Goal: Information Seeking & Learning: Learn about a topic

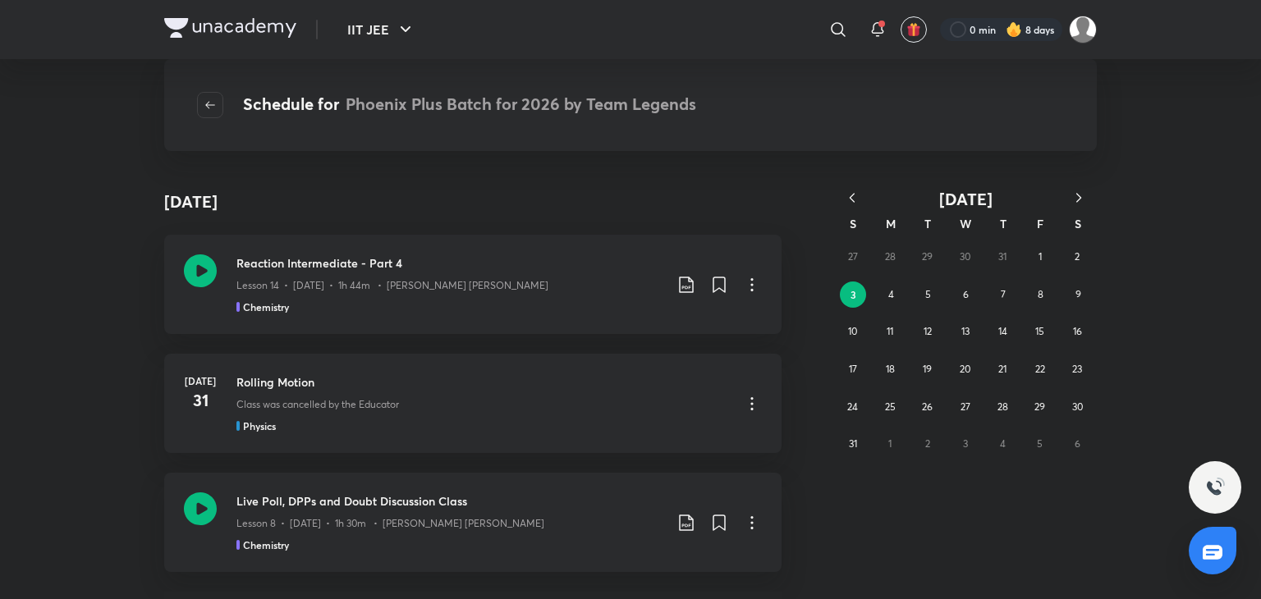
scroll to position [1638, 0]
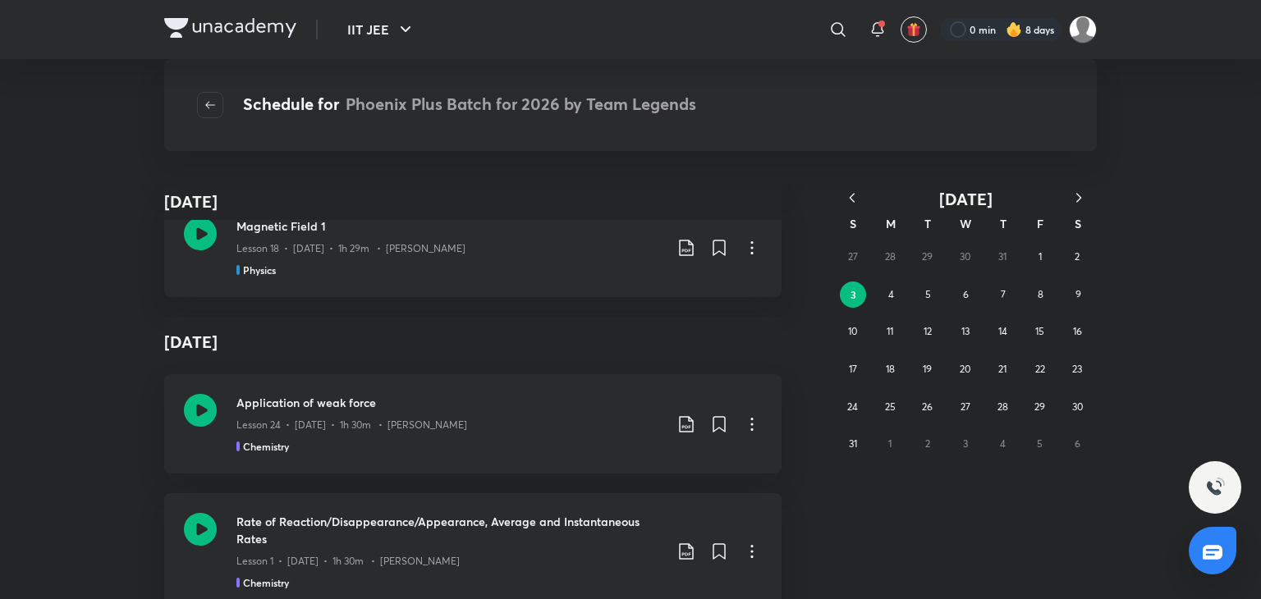
click at [854, 200] on icon "button" at bounding box center [852, 198] width 16 height 16
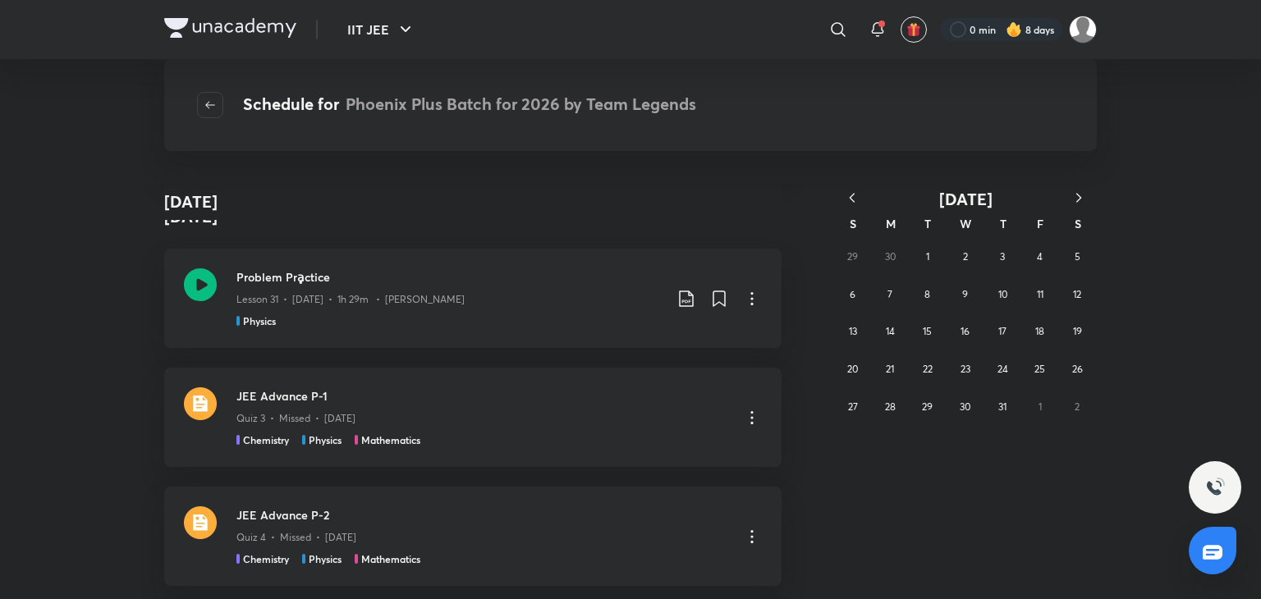
scroll to position [1215, 0]
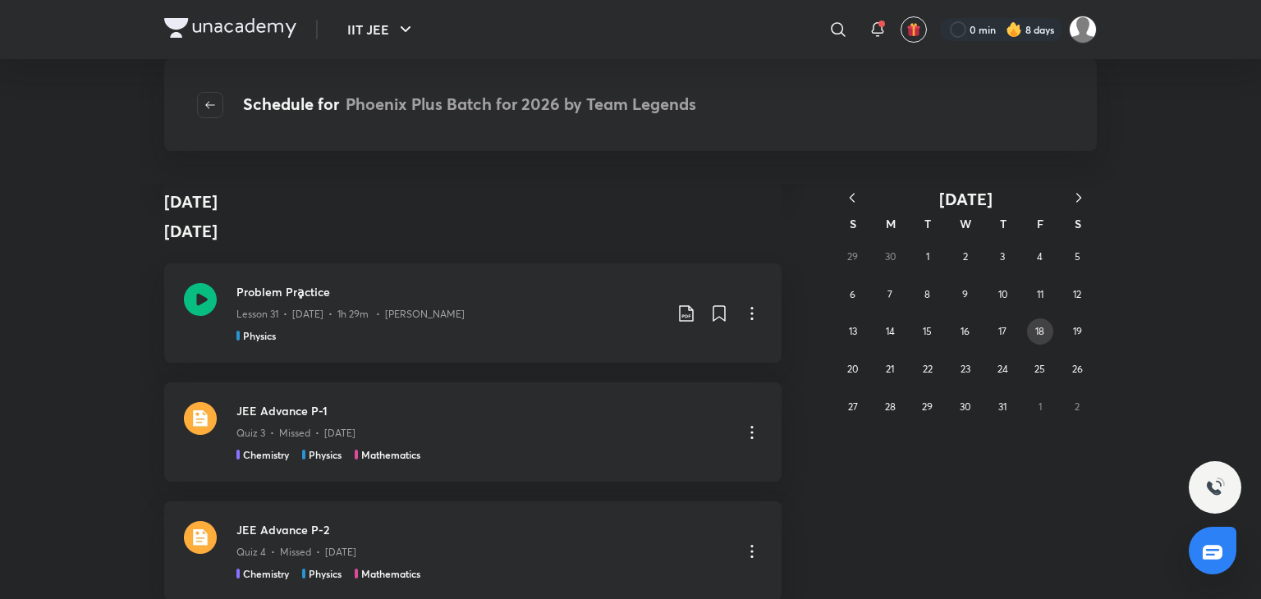
click at [1048, 332] on button "18" at bounding box center [1040, 332] width 26 height 26
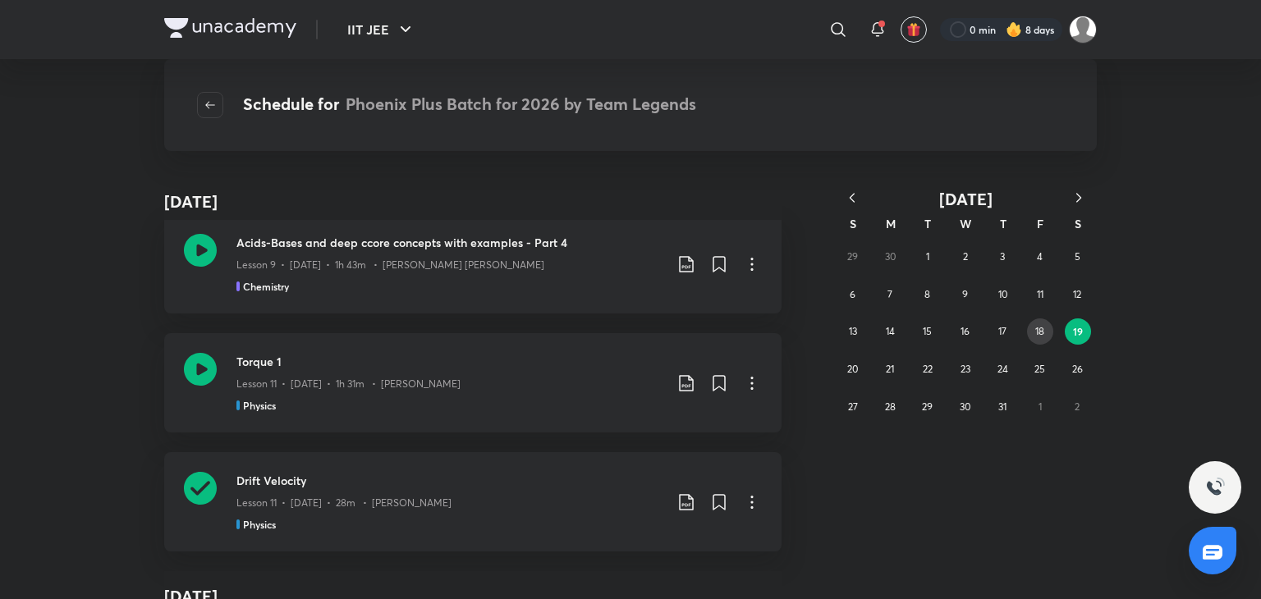
scroll to position [434, 0]
